Goal: Task Accomplishment & Management: Use online tool/utility

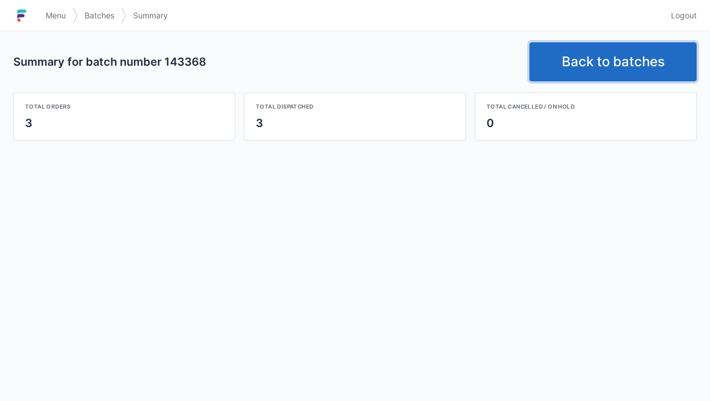
click at [625, 59] on link "Back to batches" at bounding box center [612, 61] width 167 height 39
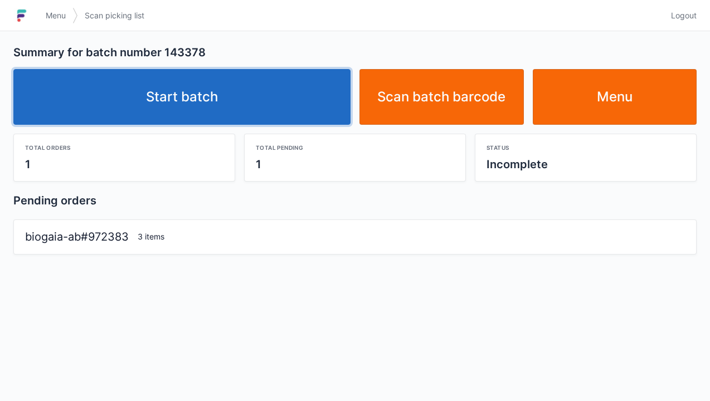
click at [197, 96] on link "Start batch" at bounding box center [181, 97] width 337 height 56
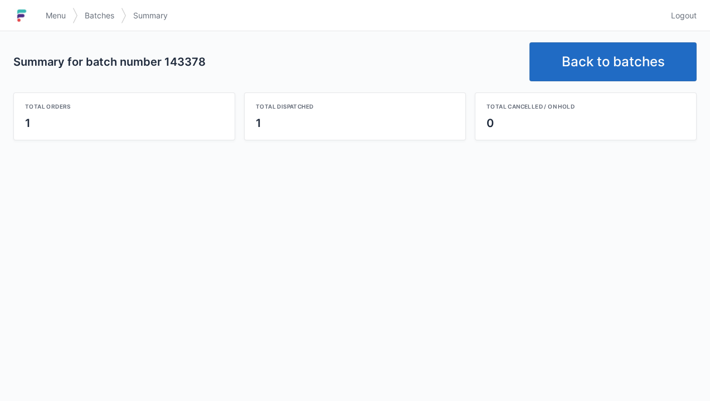
click at [602, 47] on link "Back to batches" at bounding box center [612, 61] width 167 height 39
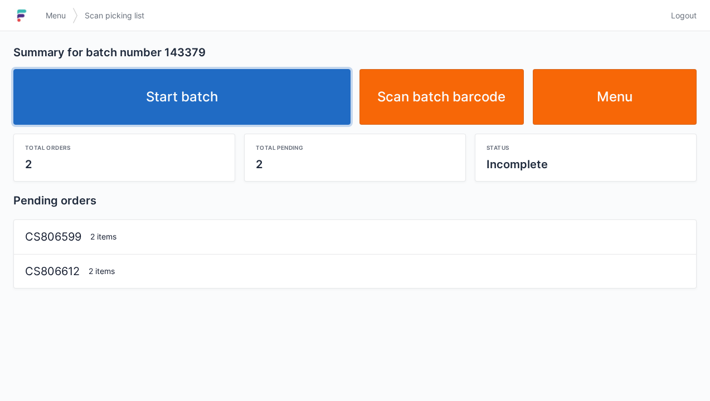
click at [209, 111] on link "Start batch" at bounding box center [181, 97] width 337 height 56
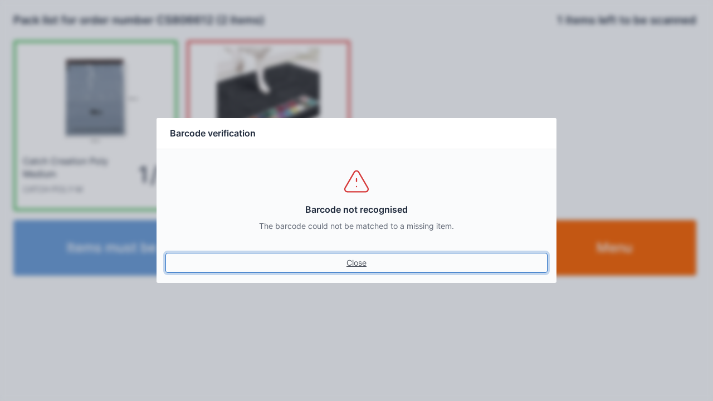
click at [344, 261] on link "Close" at bounding box center [356, 263] width 382 height 20
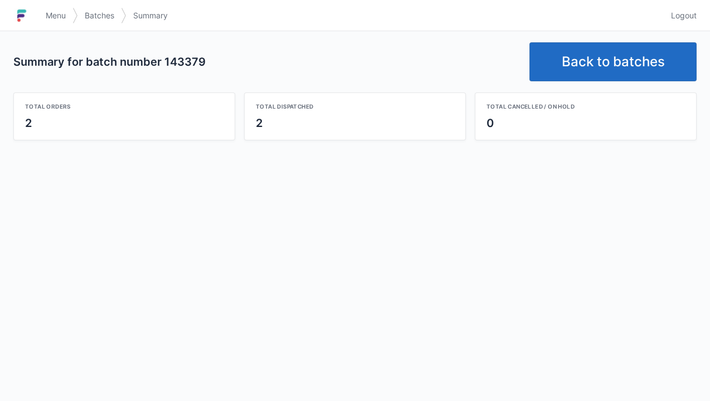
click at [616, 57] on link "Back to batches" at bounding box center [612, 61] width 167 height 39
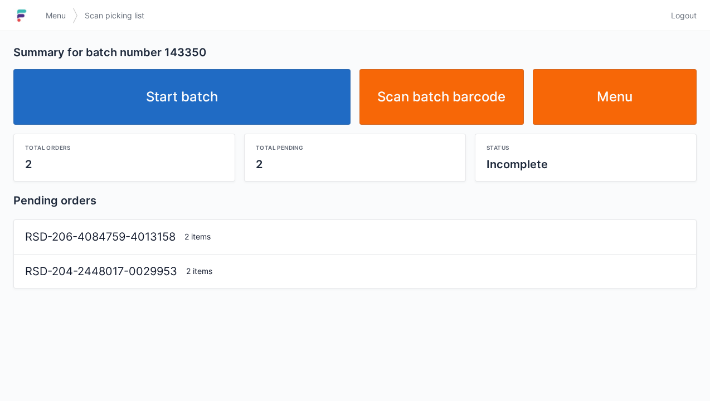
click at [199, 100] on link "Start batch" at bounding box center [181, 97] width 337 height 56
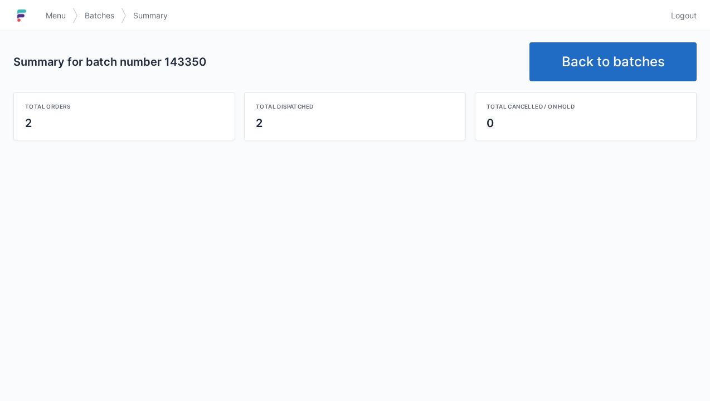
click at [605, 55] on link "Back to batches" at bounding box center [612, 61] width 167 height 39
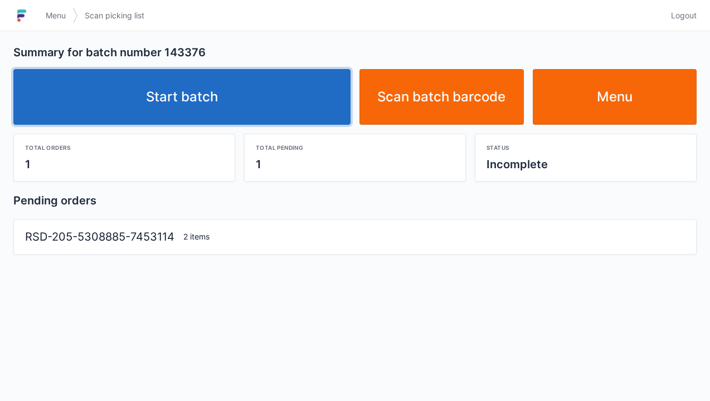
click at [240, 97] on link "Start batch" at bounding box center [181, 97] width 337 height 56
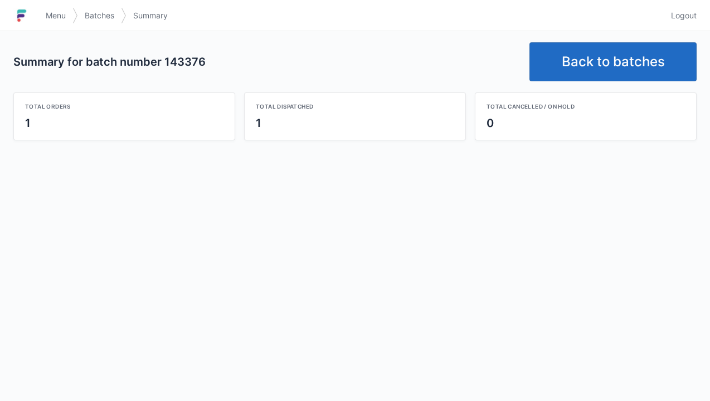
click at [612, 66] on link "Back to batches" at bounding box center [612, 61] width 167 height 39
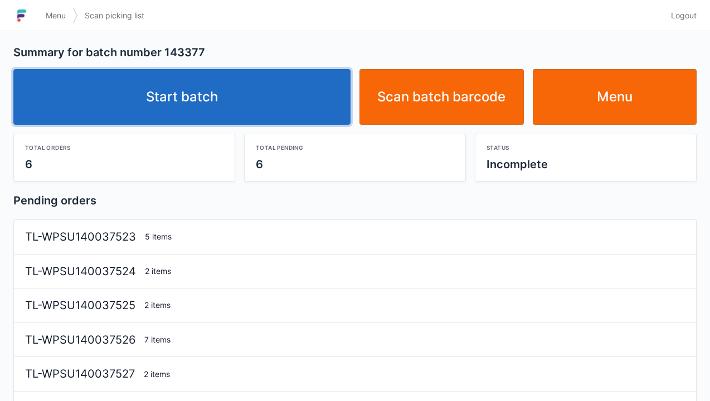
click at [186, 92] on link "Start batch" at bounding box center [181, 97] width 337 height 56
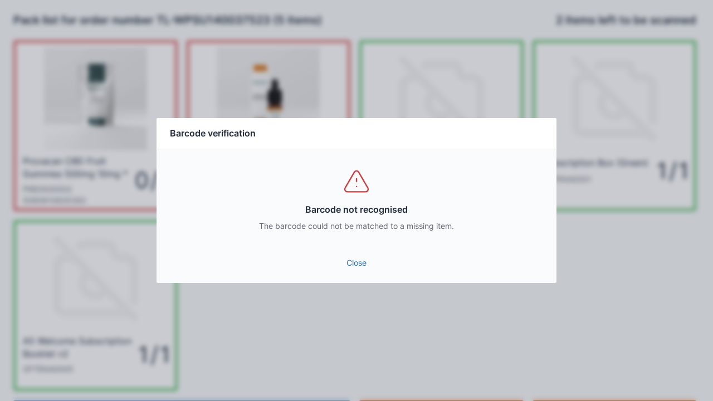
click at [353, 264] on link "Close" at bounding box center [356, 263] width 382 height 20
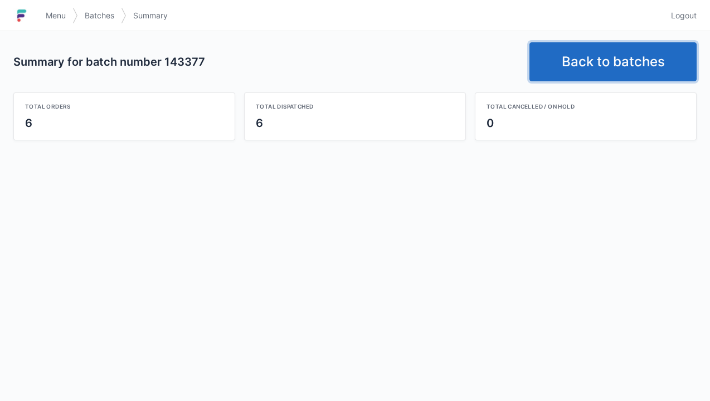
click at [610, 52] on link "Back to batches" at bounding box center [612, 61] width 167 height 39
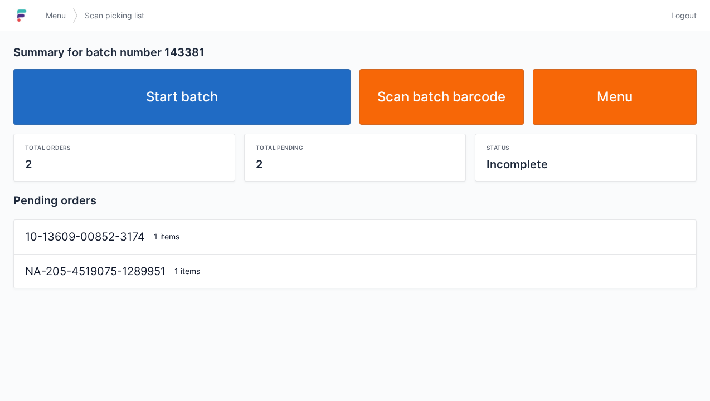
click at [51, 12] on span "Menu" at bounding box center [56, 15] width 20 height 11
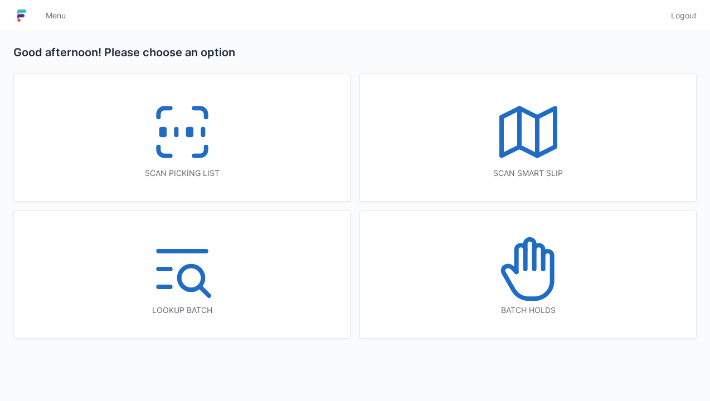
click at [181, 147] on icon at bounding box center [182, 131] width 71 height 71
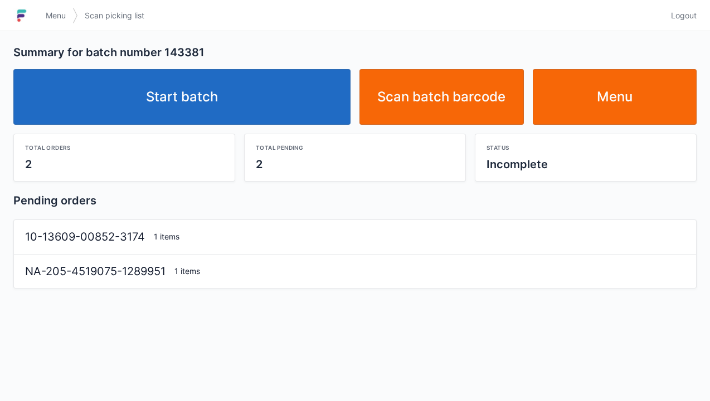
click at [197, 105] on link "Start batch" at bounding box center [181, 97] width 337 height 56
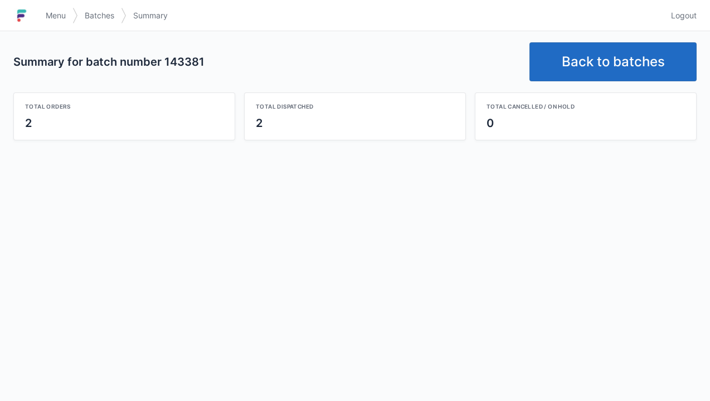
click at [598, 58] on link "Back to batches" at bounding box center [612, 61] width 167 height 39
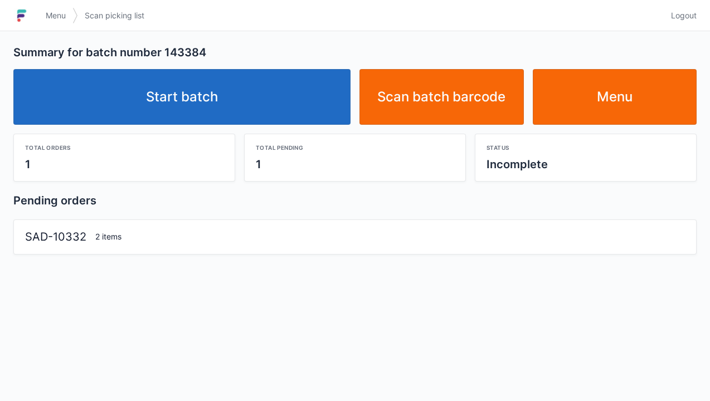
click at [198, 91] on link "Start batch" at bounding box center [181, 97] width 337 height 56
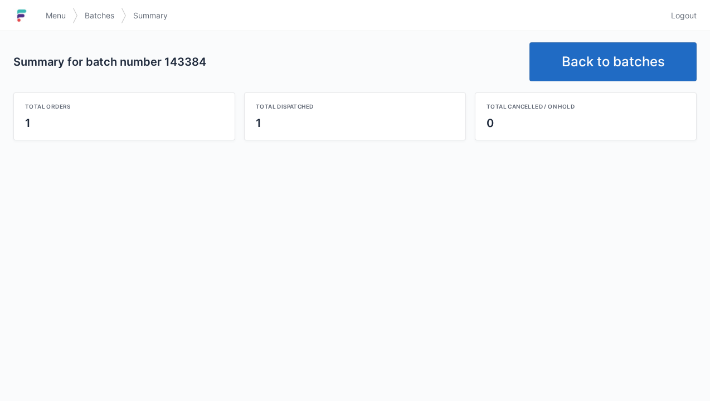
click at [604, 58] on link "Back to batches" at bounding box center [612, 61] width 167 height 39
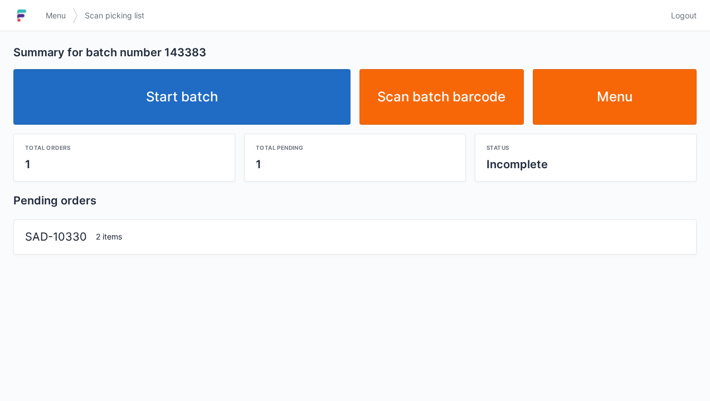
click at [216, 103] on link "Start batch" at bounding box center [181, 97] width 337 height 56
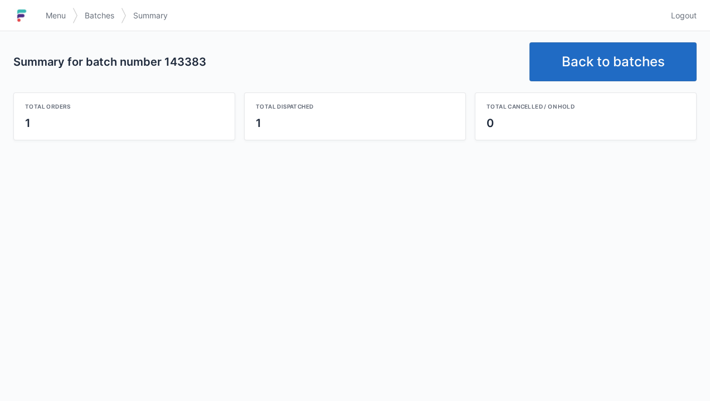
click at [589, 53] on link "Back to batches" at bounding box center [612, 61] width 167 height 39
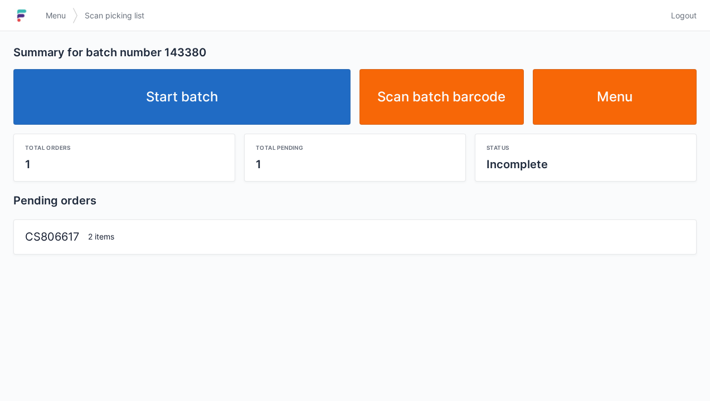
click at [183, 99] on link "Start batch" at bounding box center [181, 97] width 337 height 56
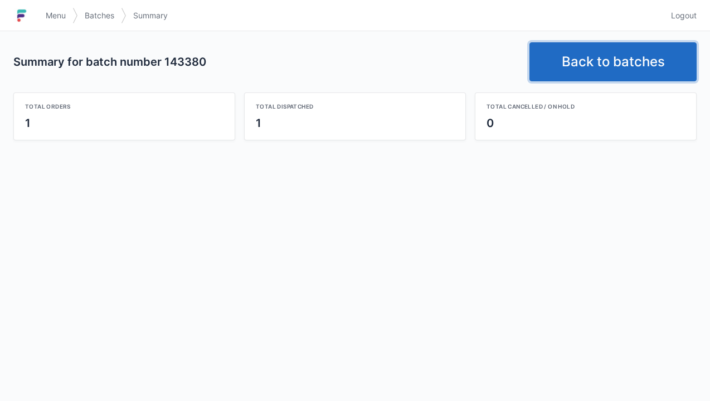
click at [607, 60] on link "Back to batches" at bounding box center [612, 61] width 167 height 39
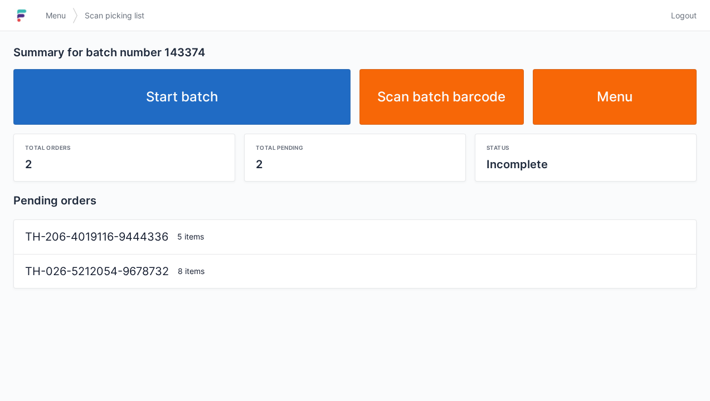
click at [202, 116] on link "Start batch" at bounding box center [181, 97] width 337 height 56
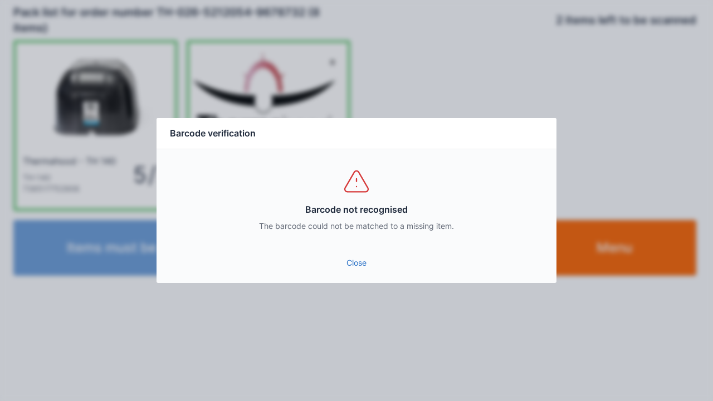
click at [363, 268] on link "Close" at bounding box center [356, 263] width 382 height 20
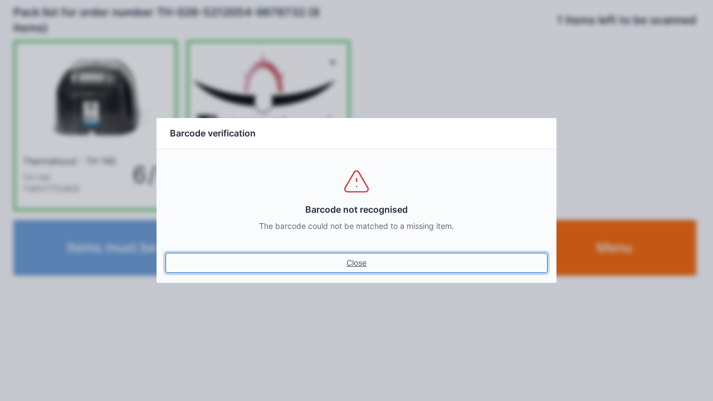
click at [360, 264] on link "Close" at bounding box center [356, 263] width 382 height 20
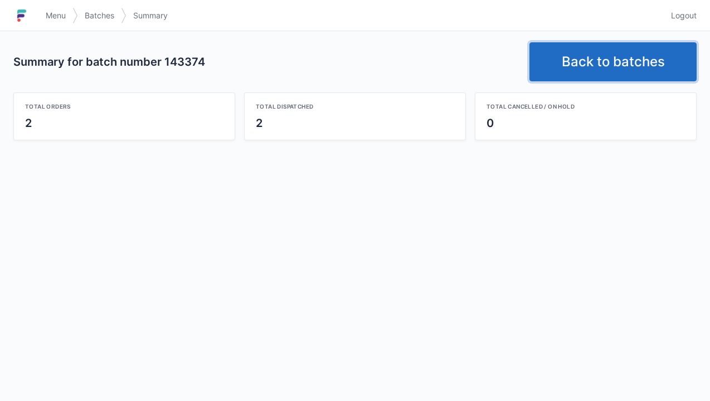
click at [597, 55] on link "Back to batches" at bounding box center [612, 61] width 167 height 39
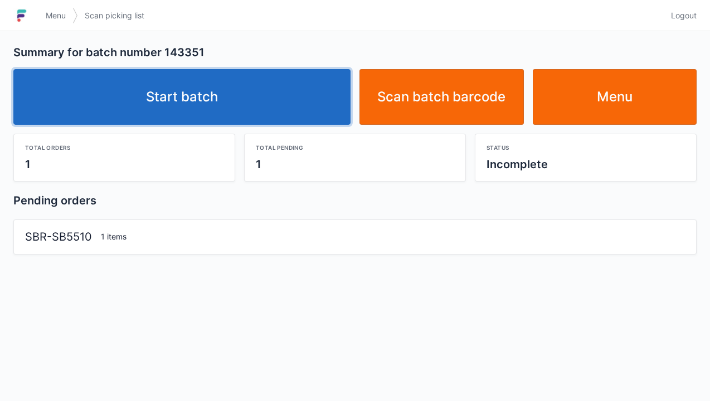
click at [185, 89] on link "Start batch" at bounding box center [181, 97] width 337 height 56
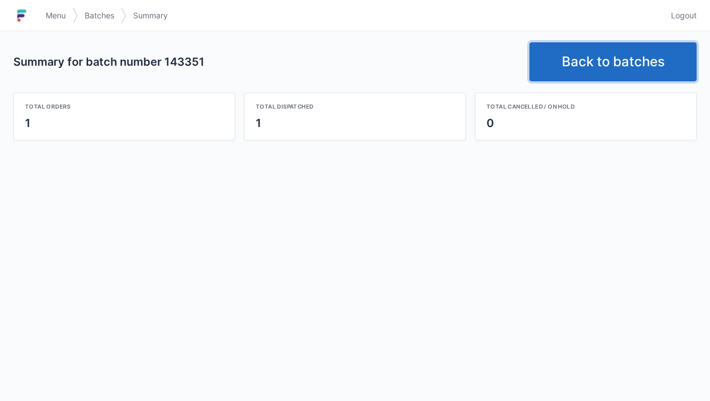
click at [603, 57] on link "Back to batches" at bounding box center [612, 61] width 167 height 39
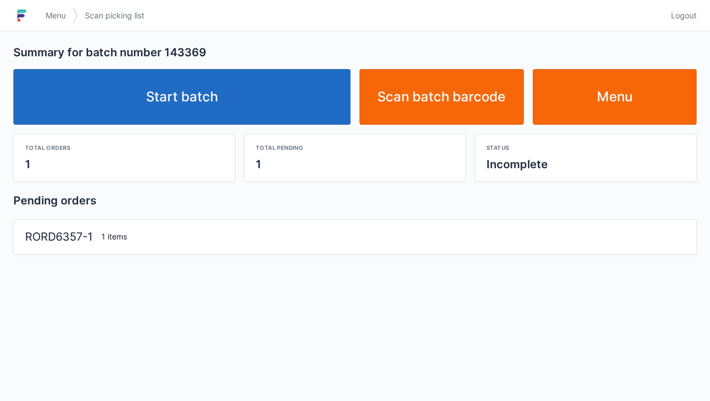
click at [178, 87] on link "Start batch" at bounding box center [181, 97] width 337 height 56
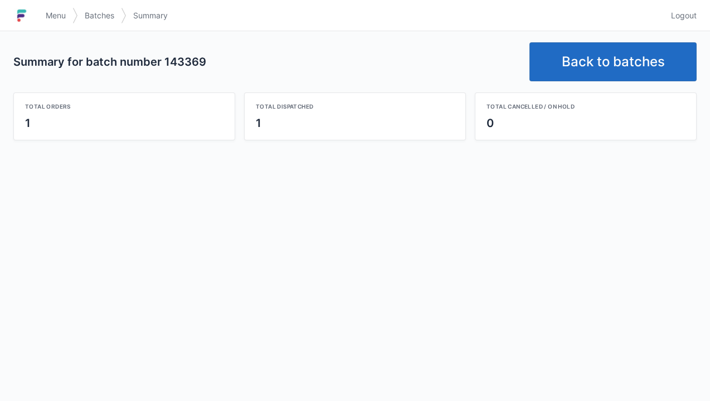
click at [607, 53] on link "Back to batches" at bounding box center [612, 61] width 167 height 39
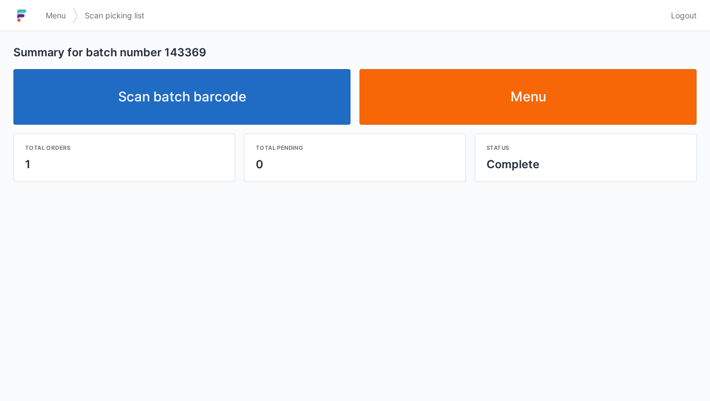
click at [228, 93] on link "Scan batch barcode" at bounding box center [181, 97] width 337 height 56
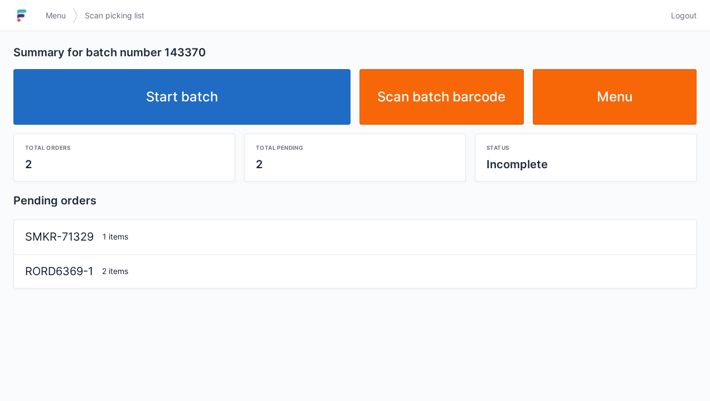
click at [196, 106] on link "Start batch" at bounding box center [181, 97] width 337 height 56
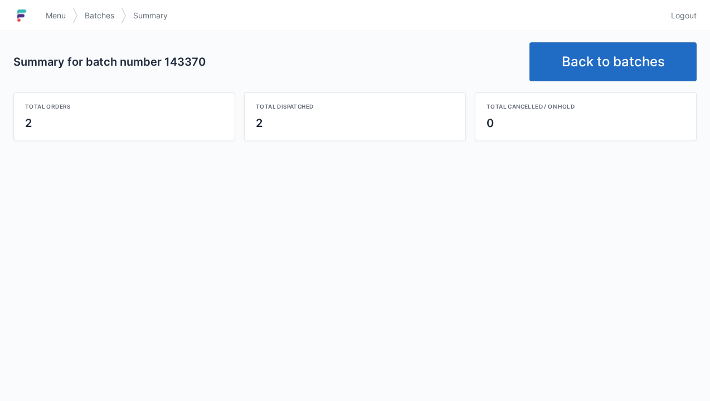
click at [628, 57] on link "Back to batches" at bounding box center [612, 61] width 167 height 39
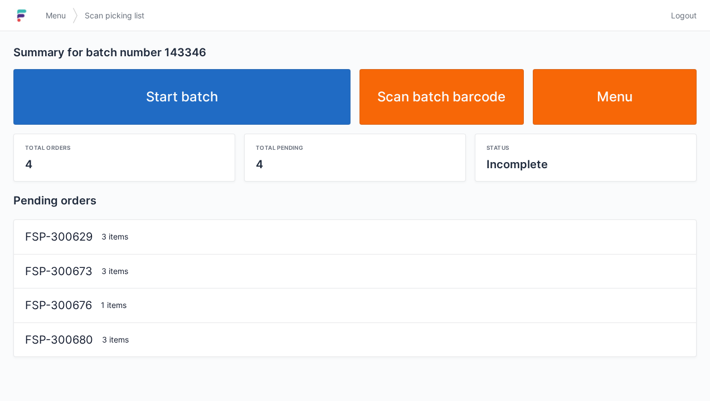
click at [227, 101] on link "Start batch" at bounding box center [181, 97] width 337 height 56
